Goal: Information Seeking & Learning: Learn about a topic

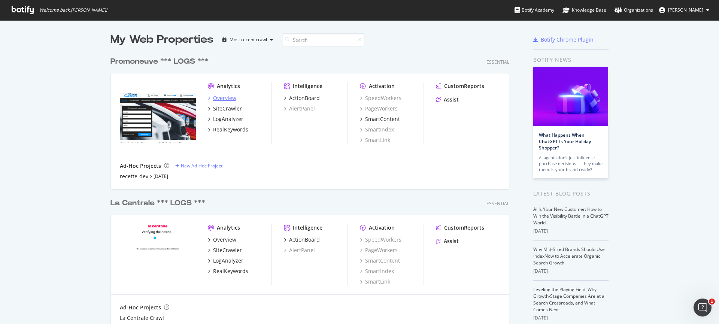
click at [220, 97] on div "Overview" at bounding box center [224, 97] width 23 height 7
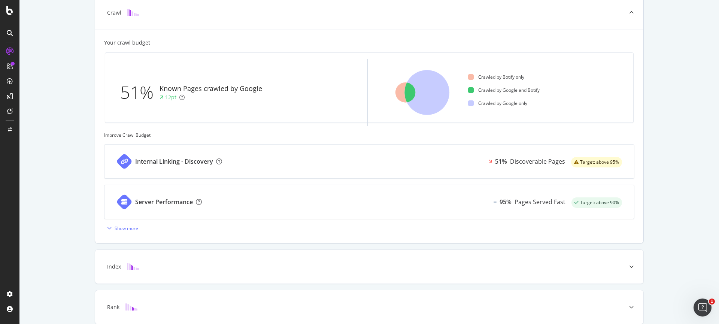
scroll to position [217, 0]
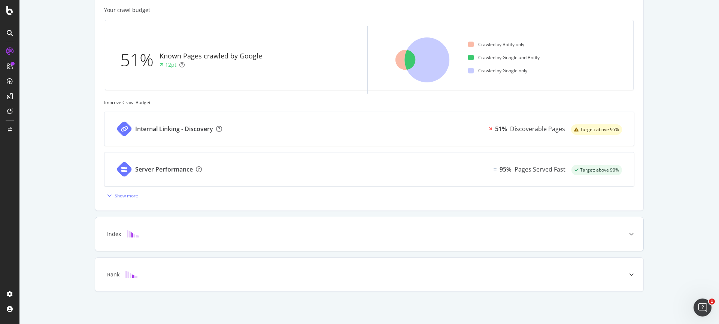
click at [527, 226] on div "Index" at bounding box center [369, 234] width 548 height 34
